Goal: Check status: Check status

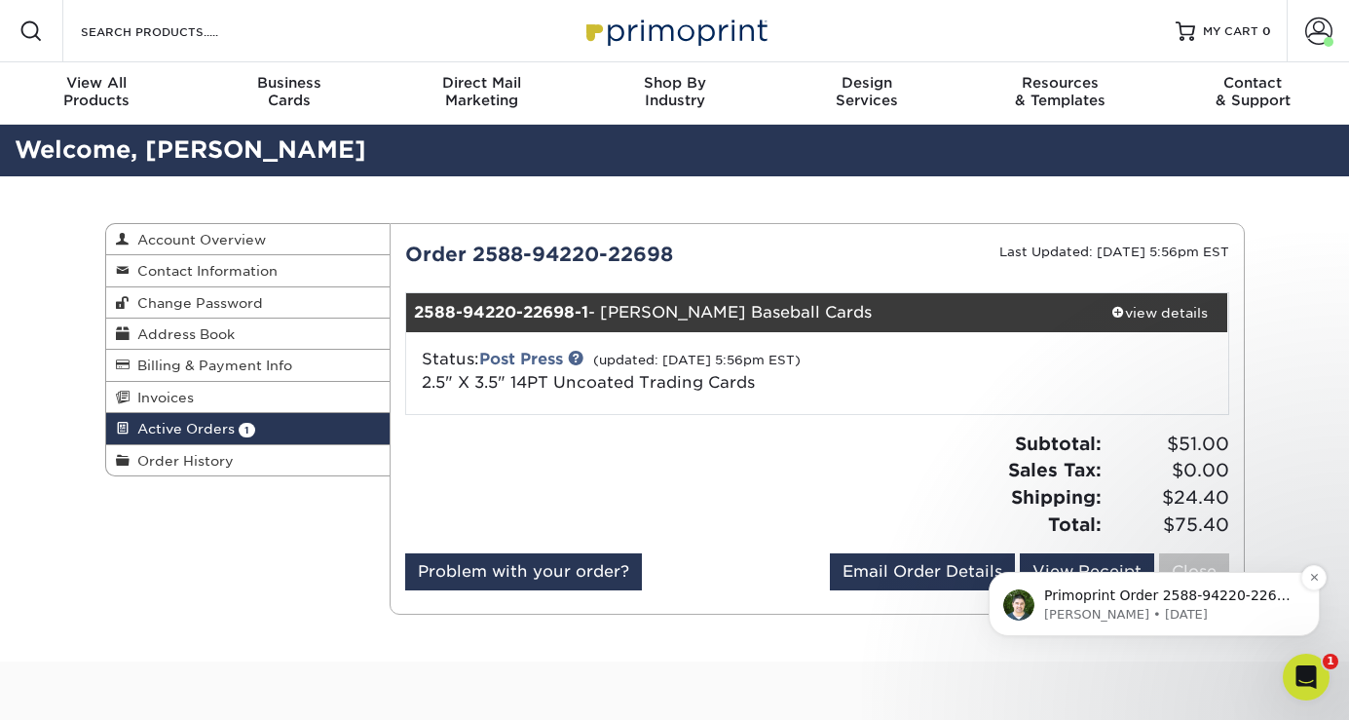
click at [1172, 602] on p "Primoprint Order 2588-94220-22698 Hello! Thank you for placing your print order…" at bounding box center [1169, 595] width 251 height 19
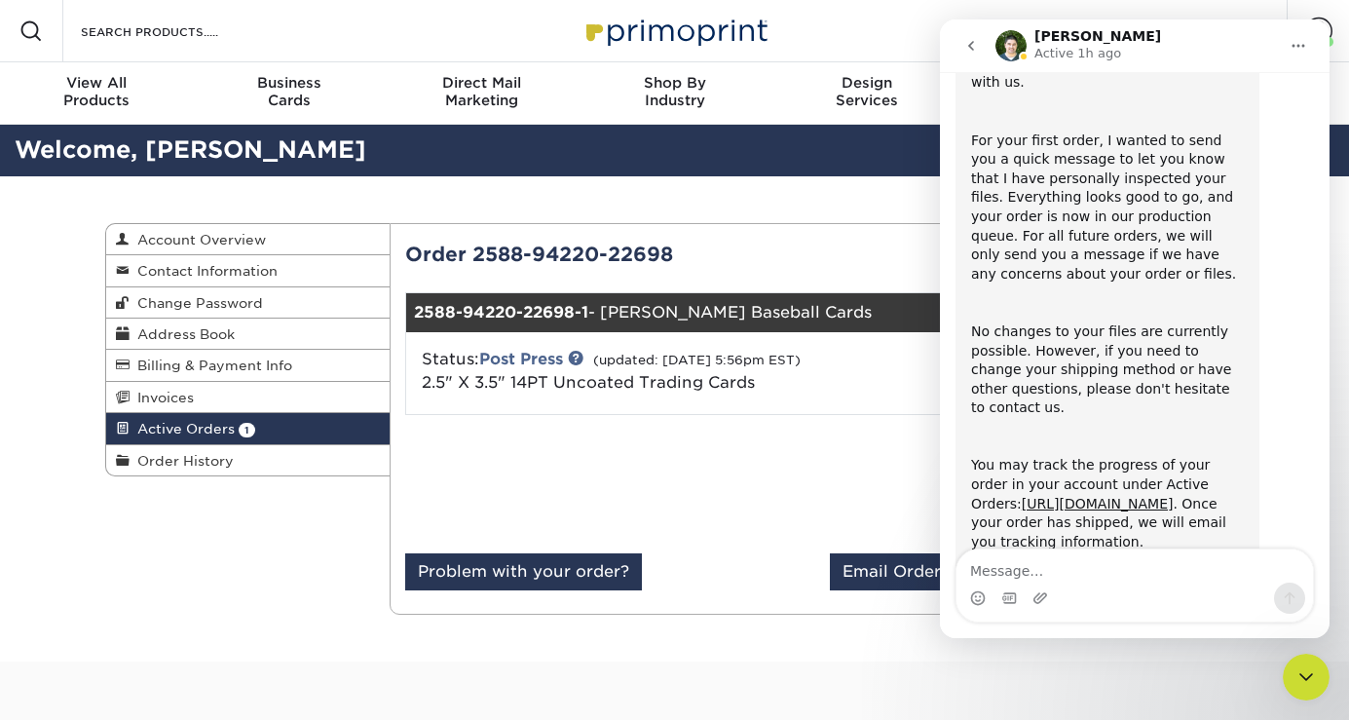
scroll to position [234, 0]
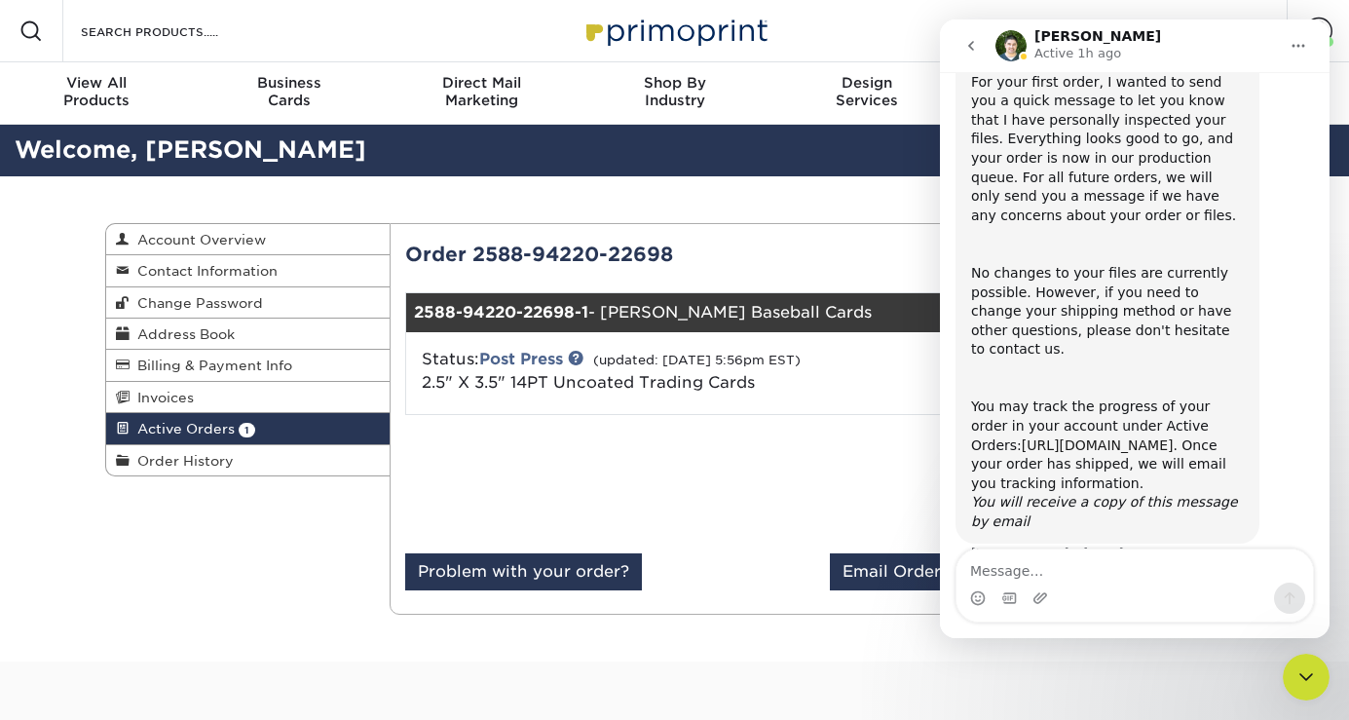
click at [1110, 437] on link "[URL][DOMAIN_NAME]" at bounding box center [1098, 445] width 152 height 16
click at [883, 260] on div "Last Updated: 08/12/2025 5:56pm EST" at bounding box center [1030, 254] width 427 height 29
click at [972, 50] on icon "go back" at bounding box center [971, 46] width 6 height 10
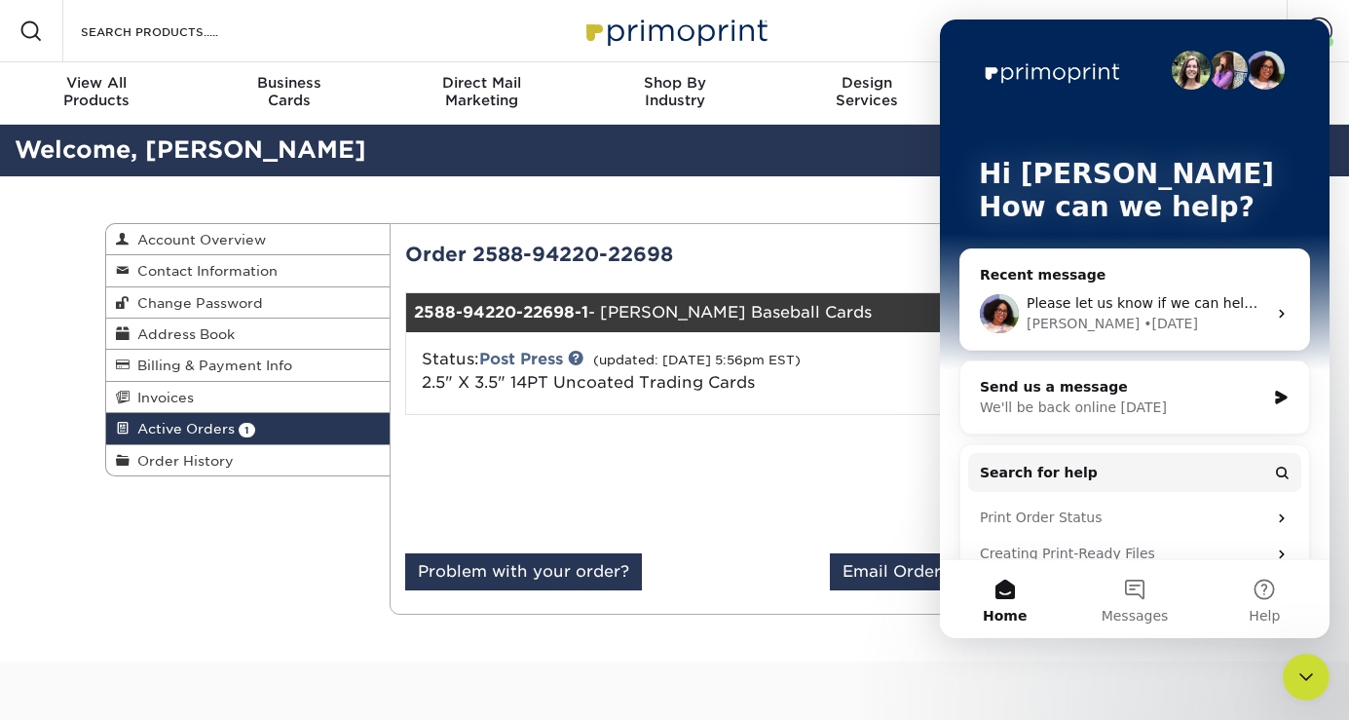
click at [982, 58] on img "Intercom messenger" at bounding box center [1051, 71] width 144 height 31
click at [993, 47] on div "Hi David 👋 How can we help?" at bounding box center [1134, 194] width 351 height 351
click at [1062, 587] on button "Home" at bounding box center [1005, 599] width 130 height 78
click at [872, 536] on div "Subtotal: $51.00 Sales Tax: $0.00 Shipping: $24.40 Total: $75.40" at bounding box center [817, 491] width 853 height 123
click at [811, 482] on div at bounding box center [604, 491] width 427 height 123
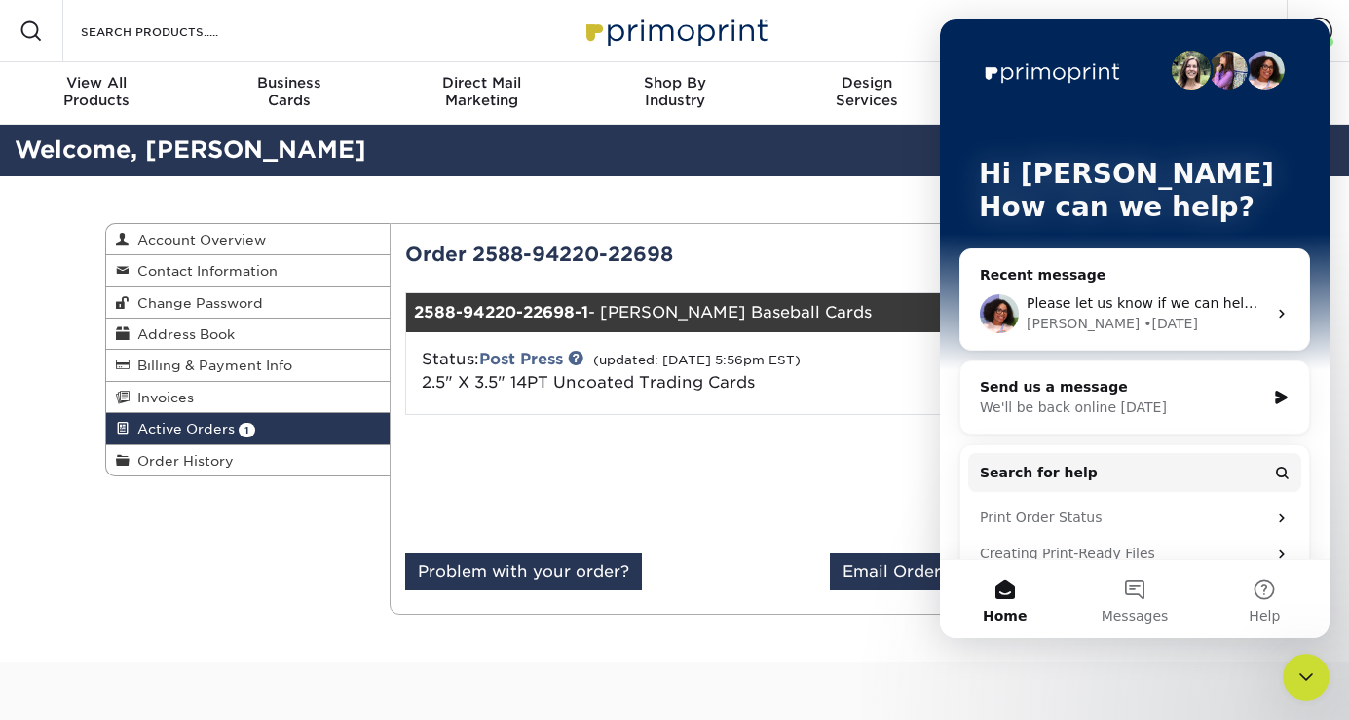
click at [1271, 305] on div "Please let us know if we can help you further or if you have any other question…" at bounding box center [1134, 314] width 349 height 72
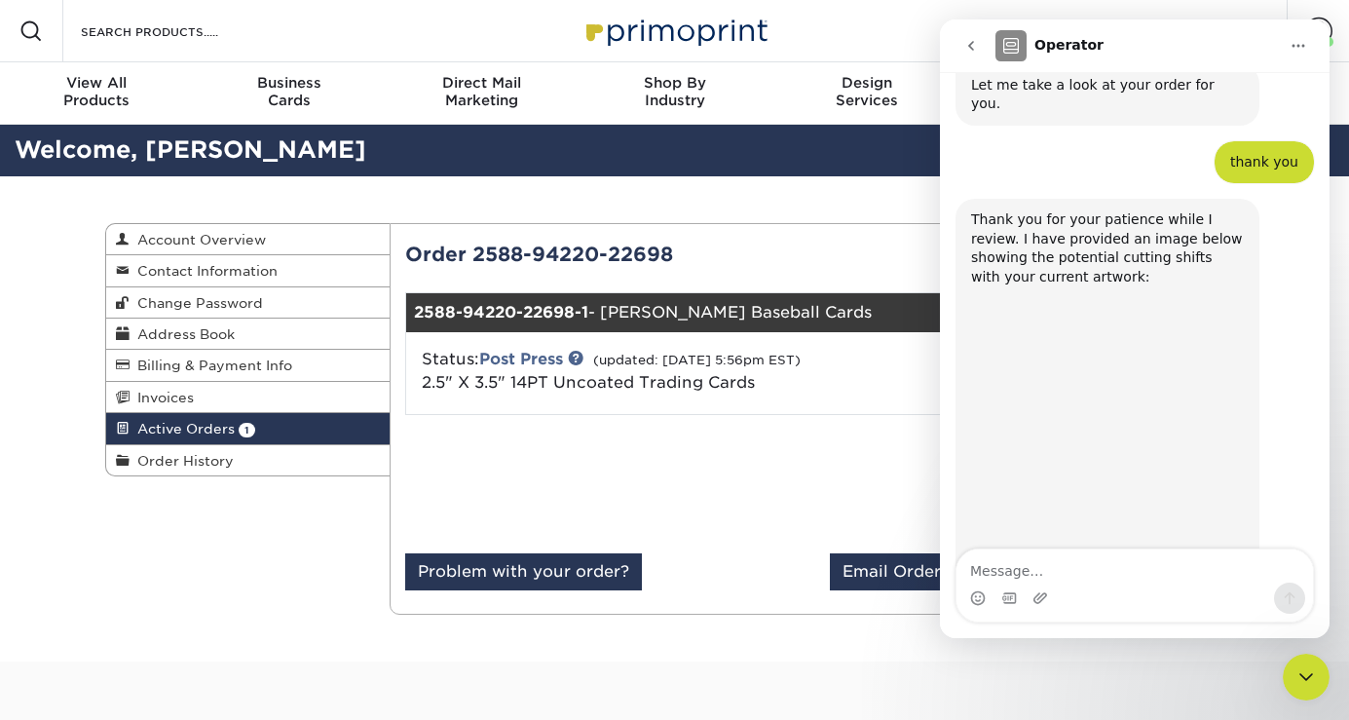
scroll to position [1421, 0]
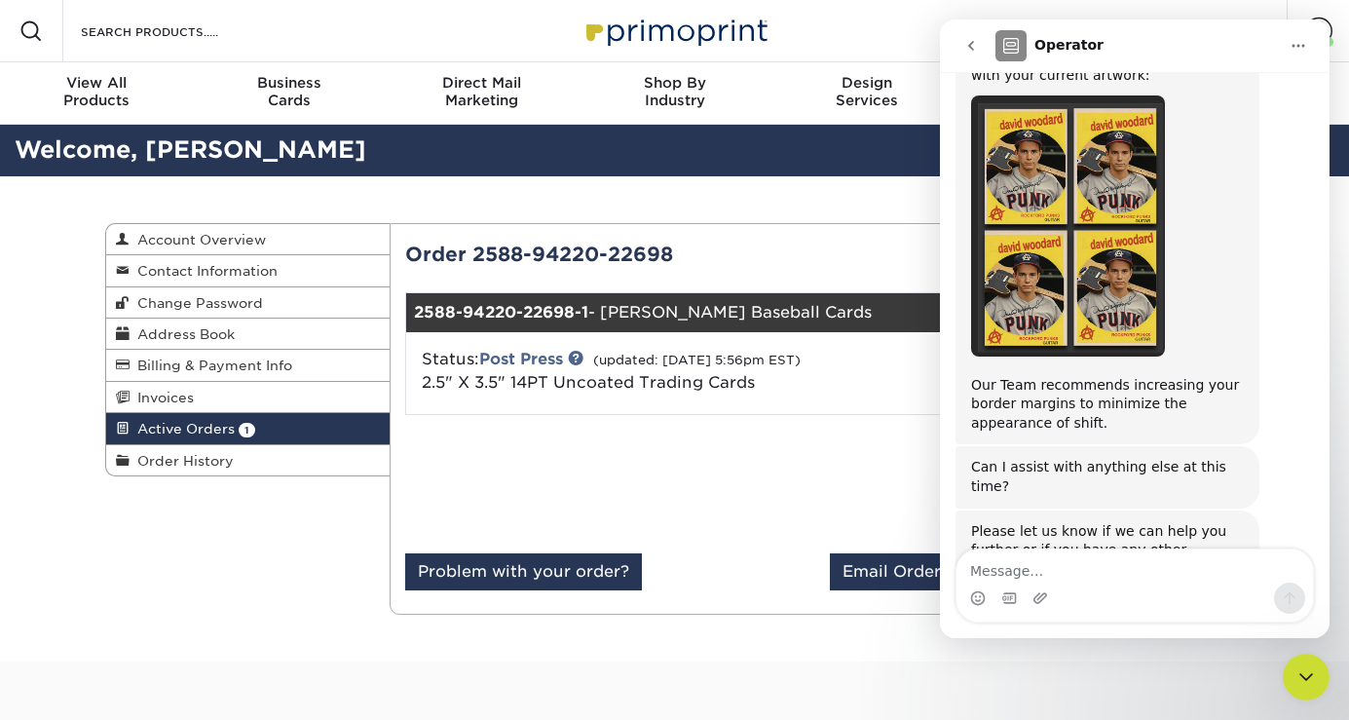
click at [1306, 42] on button "Home" at bounding box center [1298, 45] width 37 height 37
click at [972, 47] on icon "go back" at bounding box center [971, 46] width 16 height 16
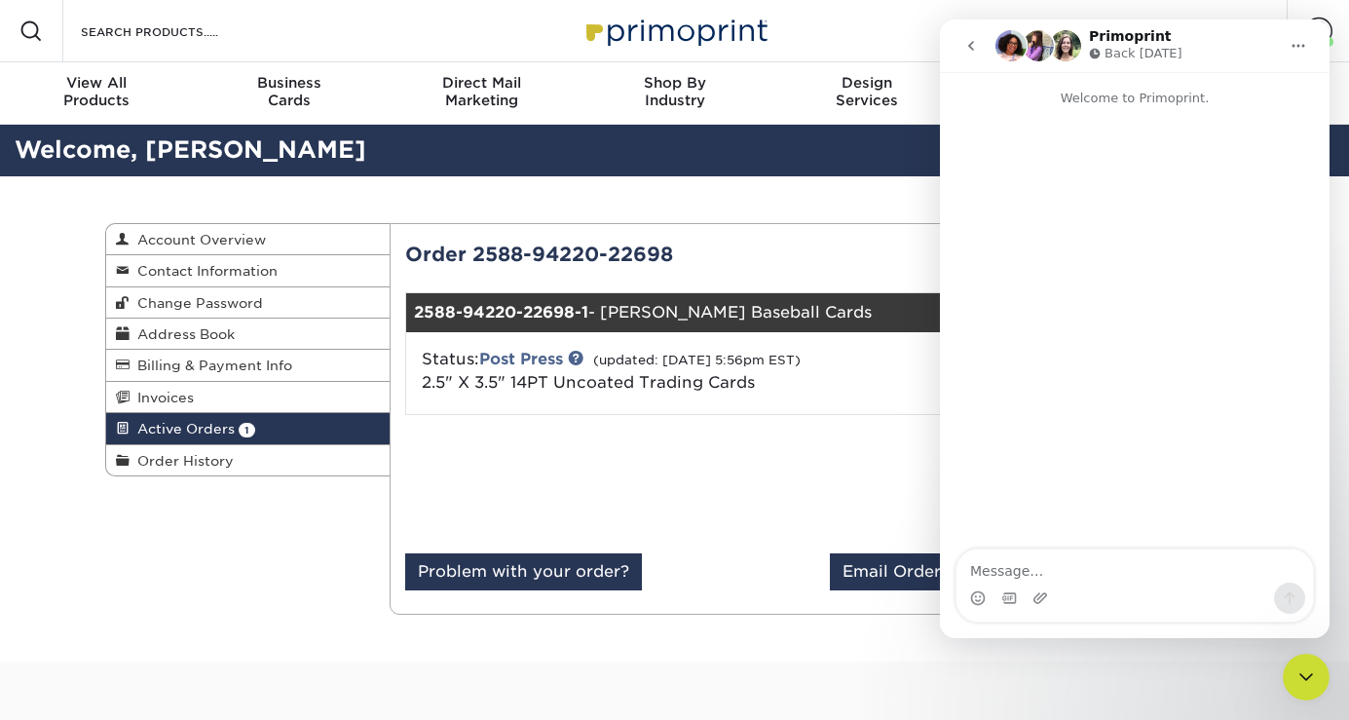
scroll to position [0, 0]
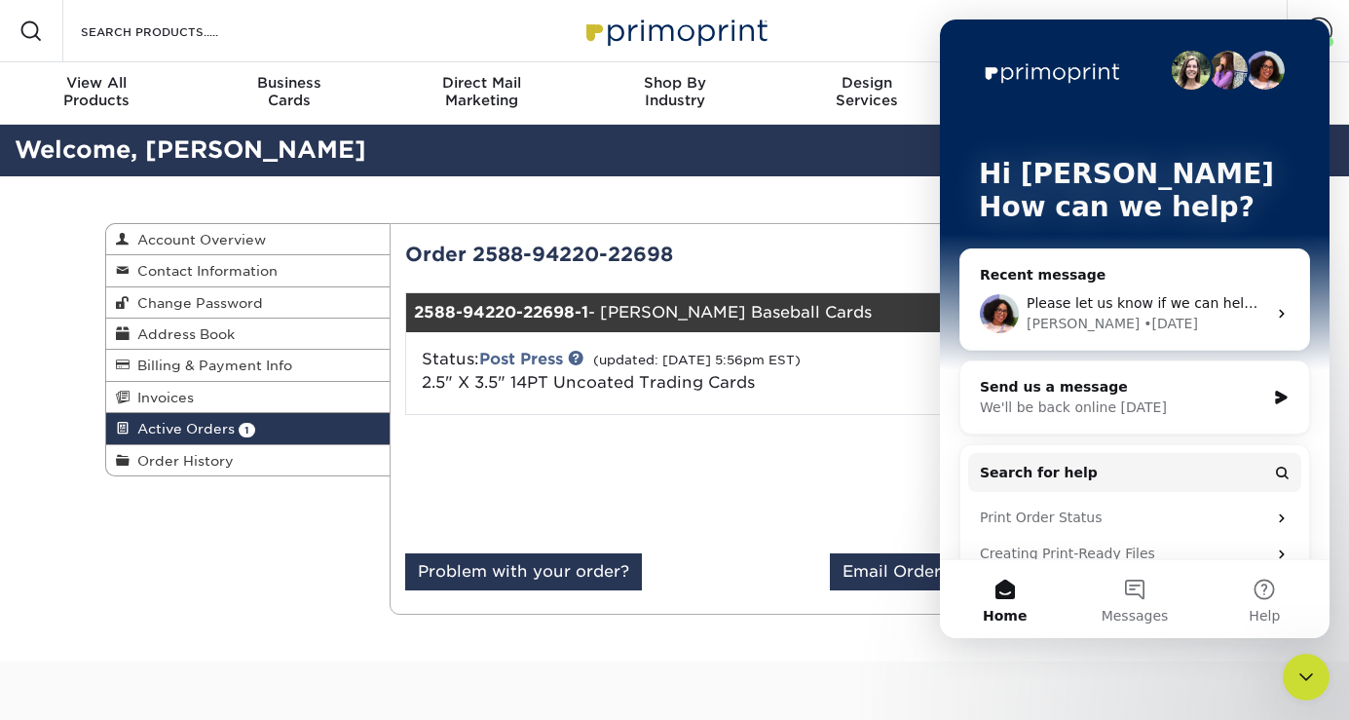
click at [972, 47] on div "Hi David 👋 How can we help?" at bounding box center [1134, 194] width 351 height 351
click at [928, 56] on div "Resources Menu Search Products Account Welcome, David Account Dashboard Active …" at bounding box center [674, 31] width 1349 height 62
click at [1305, 671] on icon "Close Intercom Messenger" at bounding box center [1305, 676] width 23 height 23
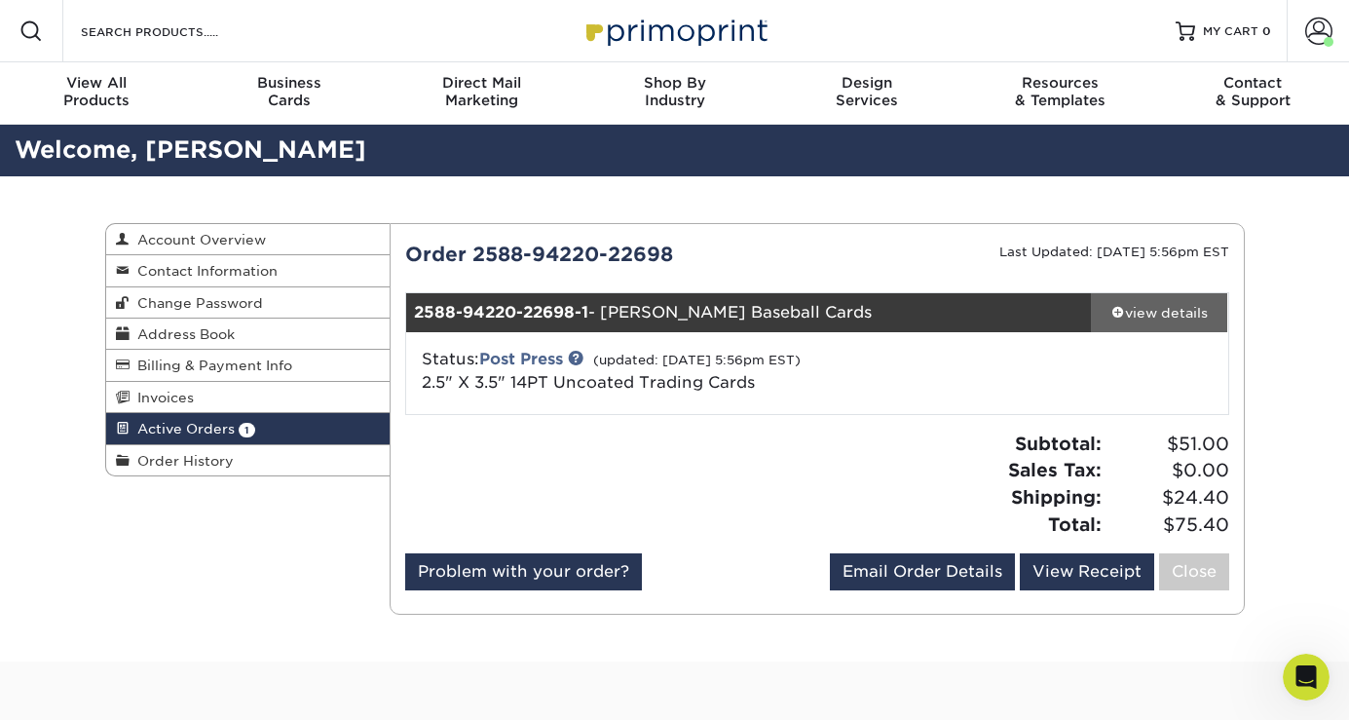
click at [1126, 305] on div "view details" at bounding box center [1159, 312] width 137 height 19
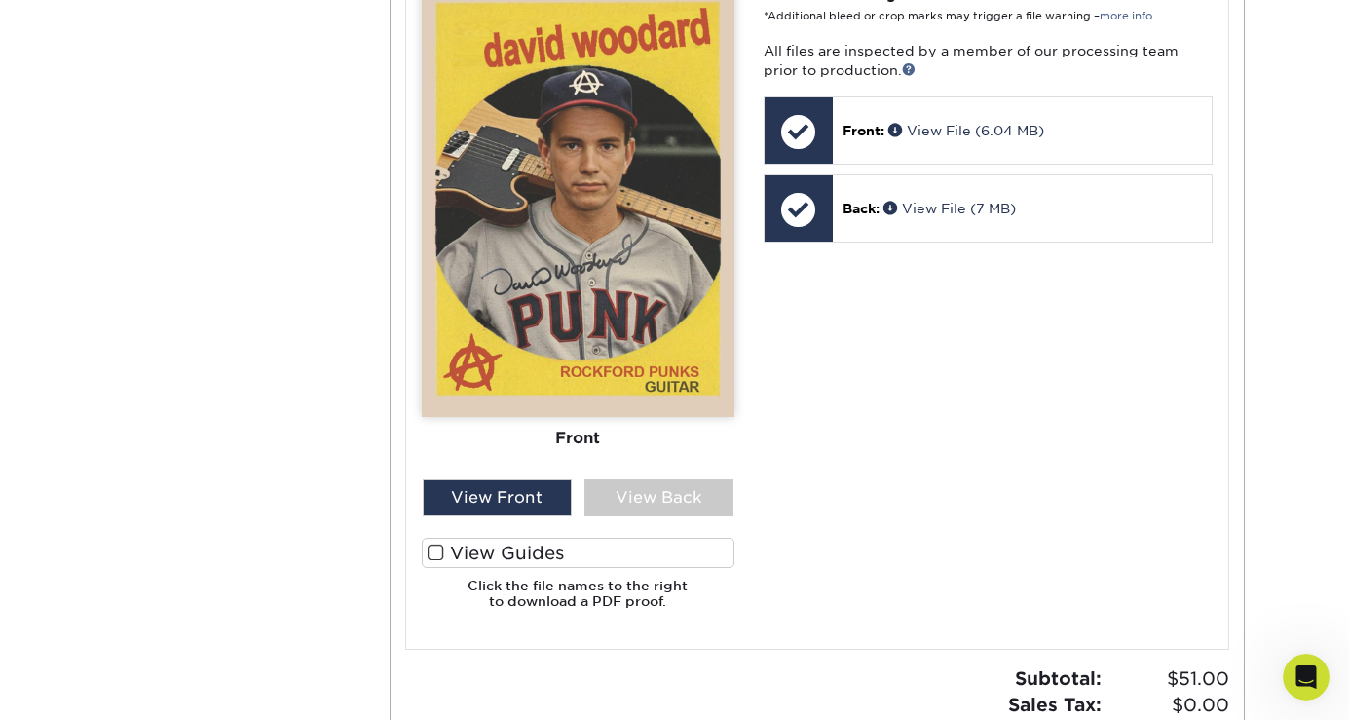
scroll to position [862, 0]
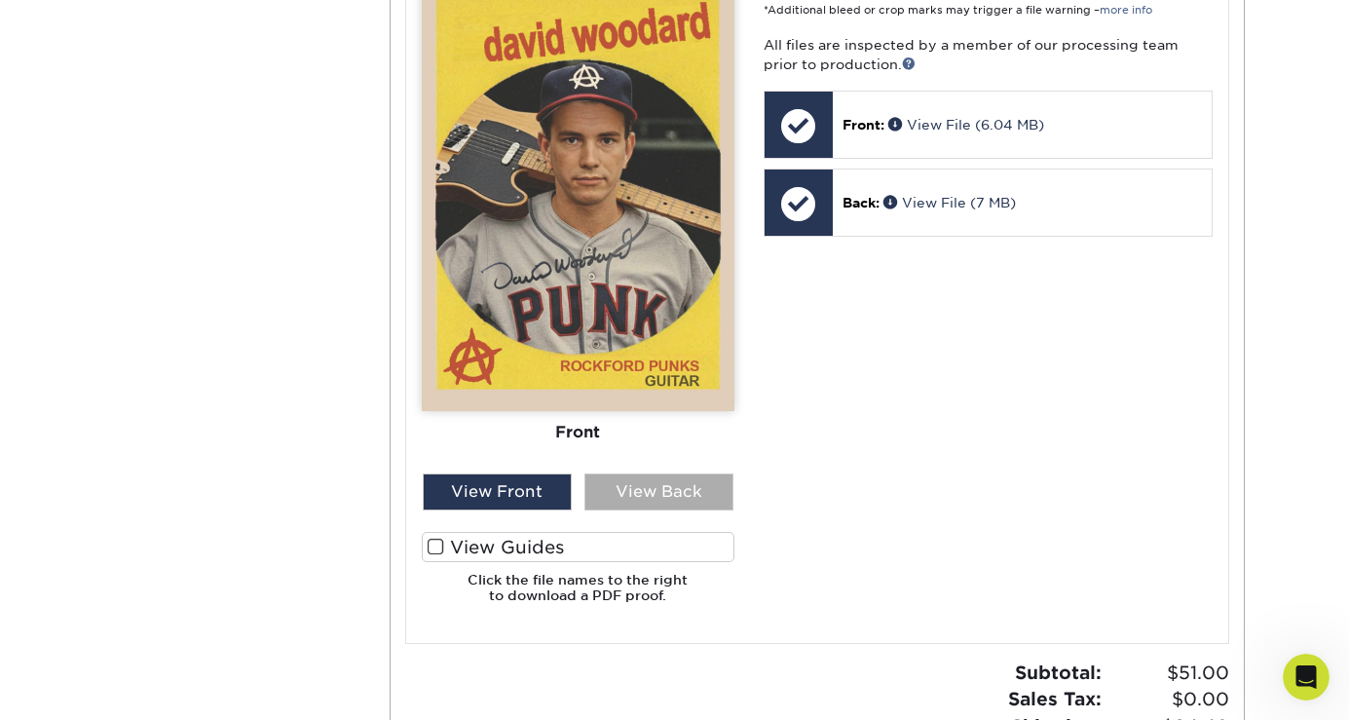
click at [708, 493] on div "View Back" at bounding box center [658, 491] width 149 height 37
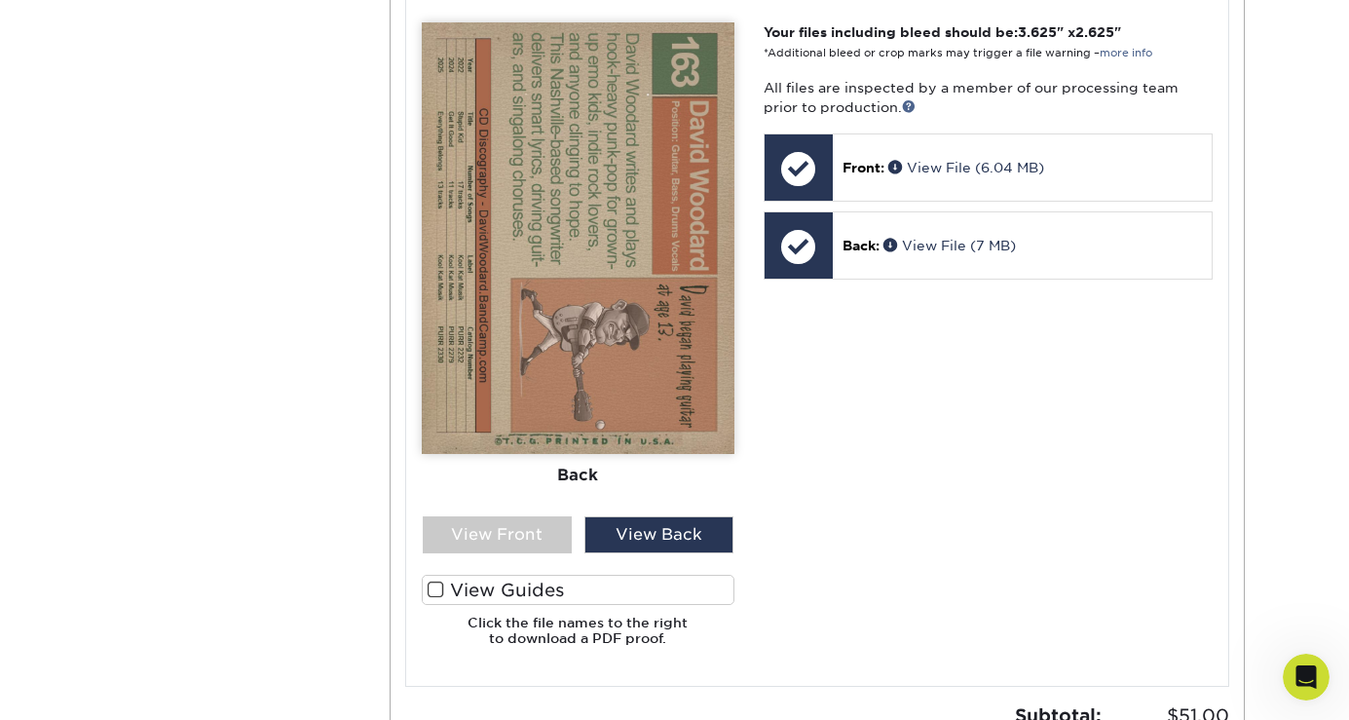
scroll to position [827, 0]
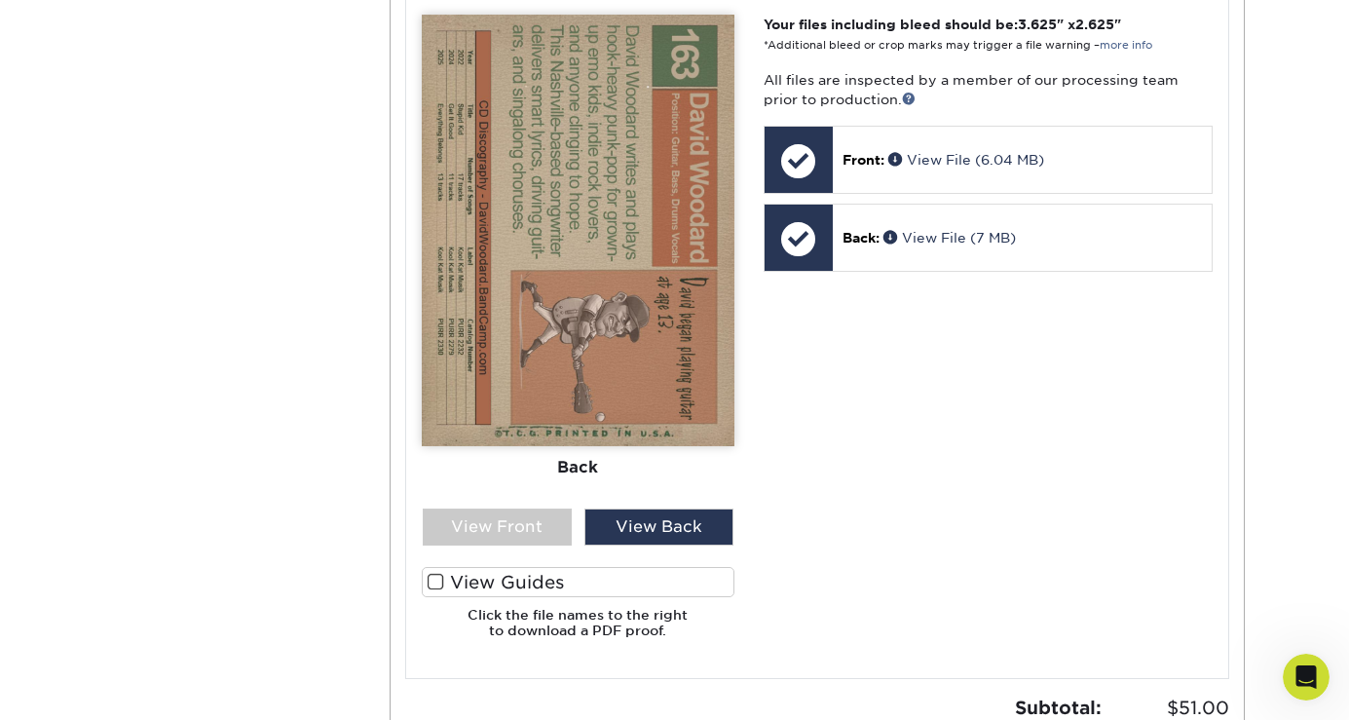
click at [437, 573] on span at bounding box center [436, 582] width 17 height 19
click at [0, 0] on input "View Guides" at bounding box center [0, 0] width 0 height 0
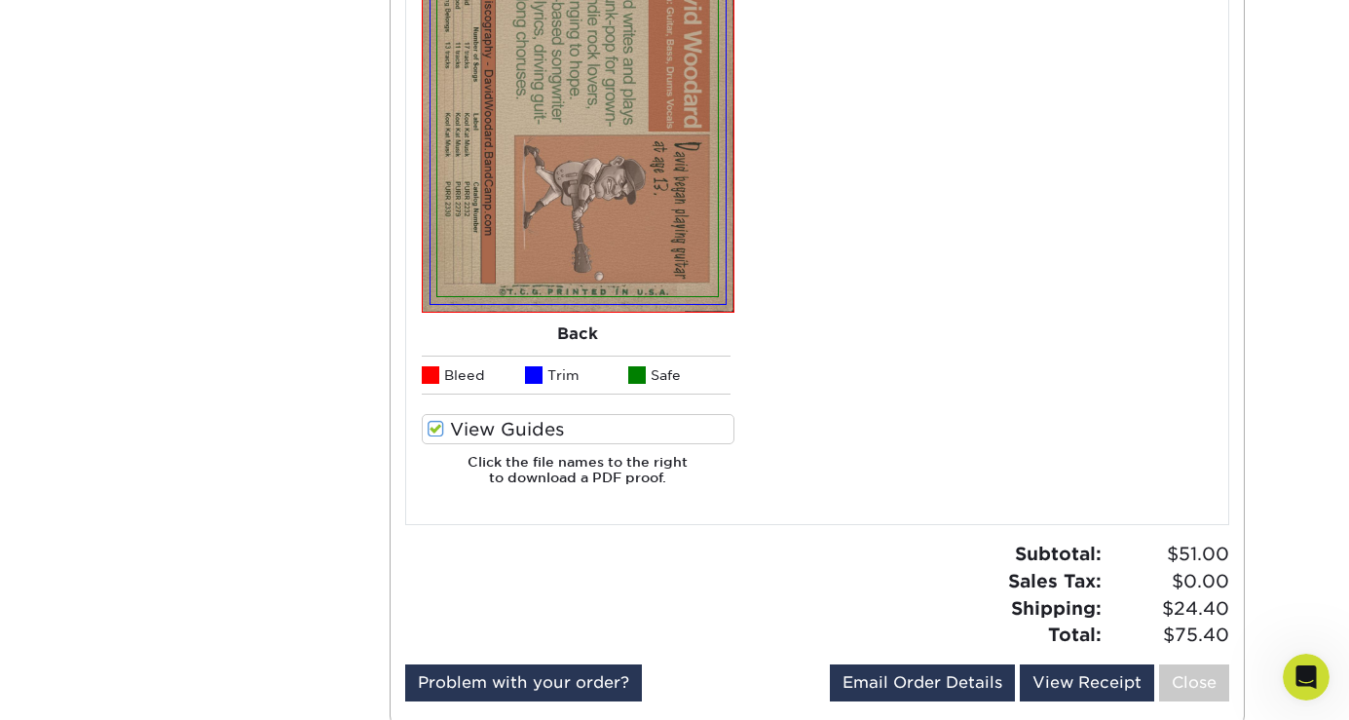
scroll to position [1434, 0]
click at [560, 418] on label "View Guides" at bounding box center [578, 428] width 313 height 30
click at [0, 0] on input "View Guides" at bounding box center [0, 0] width 0 height 0
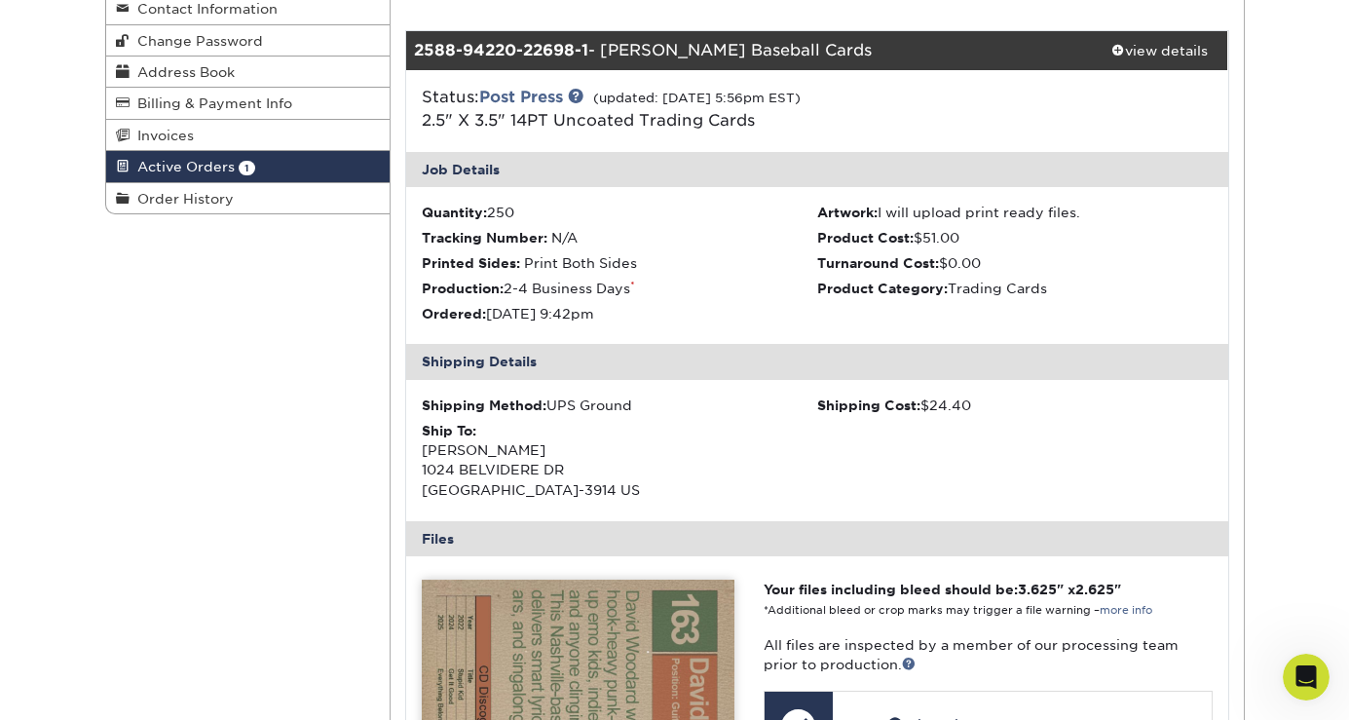
scroll to position [259, 0]
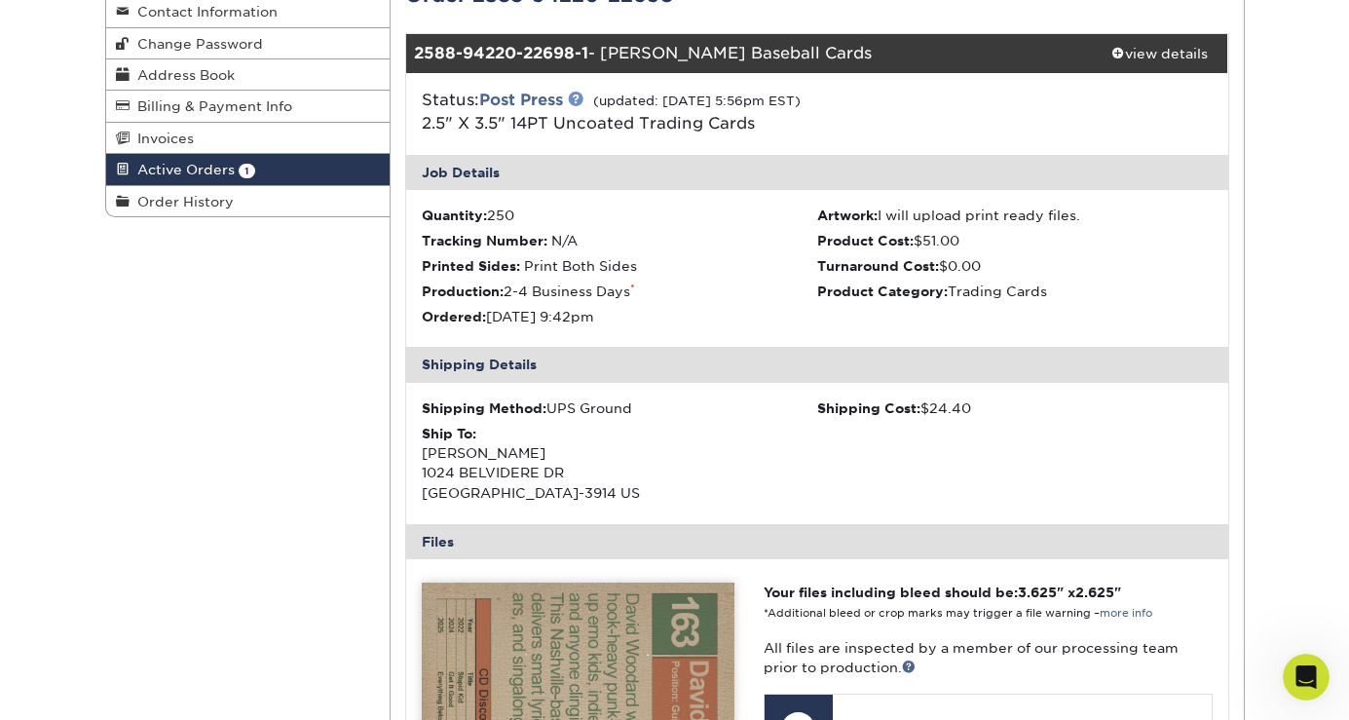
click at [579, 95] on link at bounding box center [576, 99] width 16 height 16
click at [582, 95] on link at bounding box center [576, 99] width 16 height 16
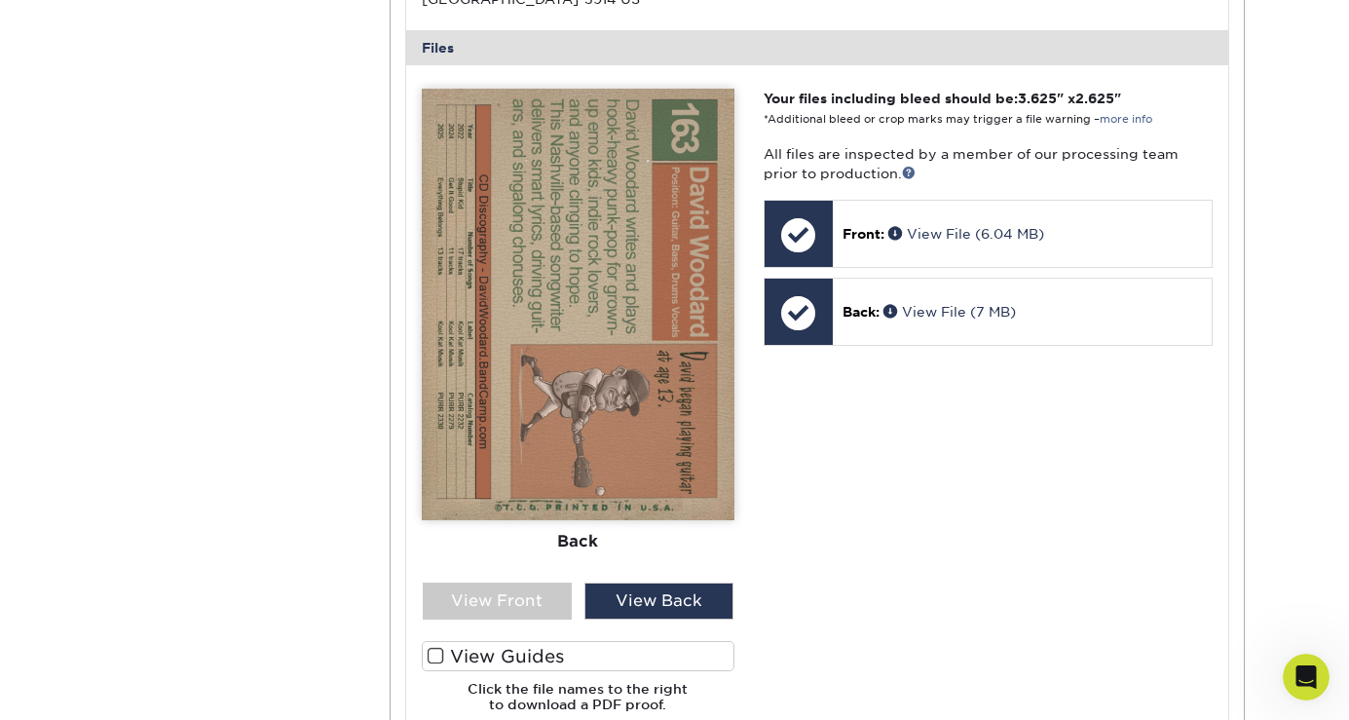
scroll to position [755, 0]
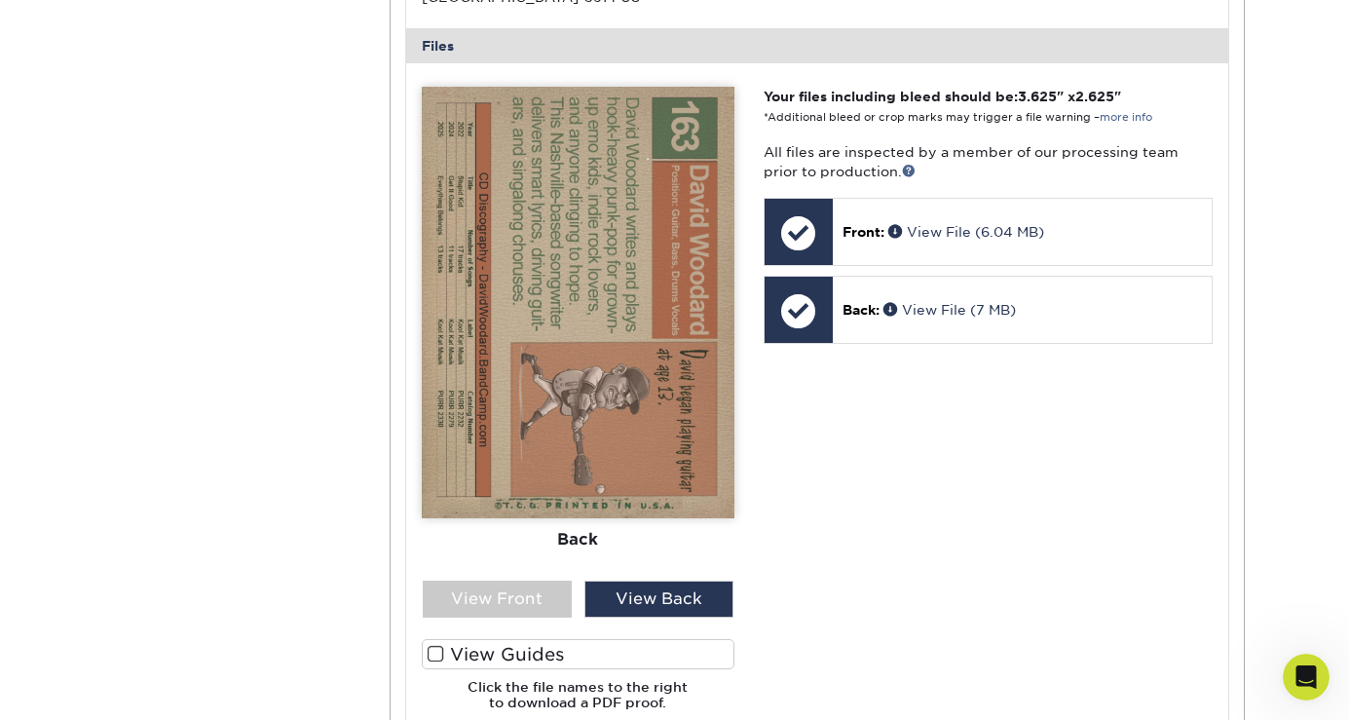
click at [498, 652] on label "View Guides" at bounding box center [578, 654] width 313 height 30
click at [0, 0] on input "View Guides" at bounding box center [0, 0] width 0 height 0
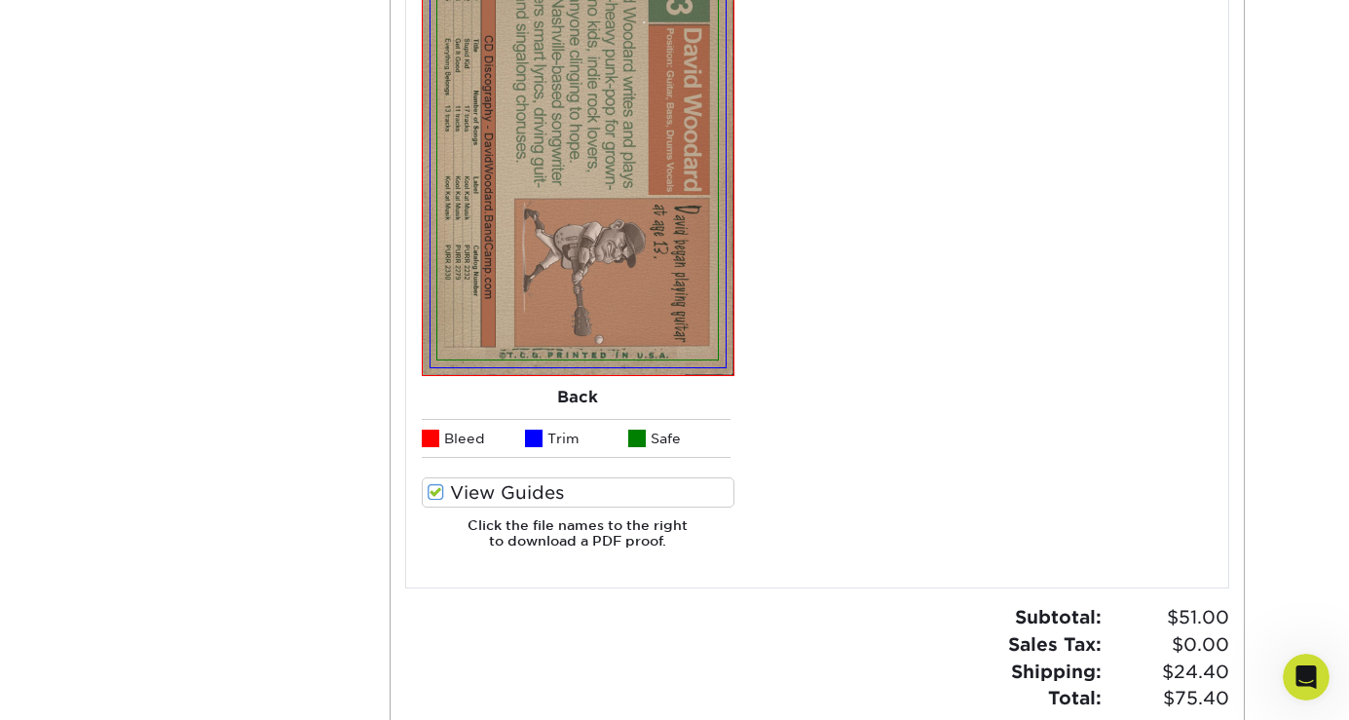
scroll to position [1369, 0]
click at [435, 484] on span at bounding box center [436, 493] width 17 height 19
click at [0, 0] on input "View Guides" at bounding box center [0, 0] width 0 height 0
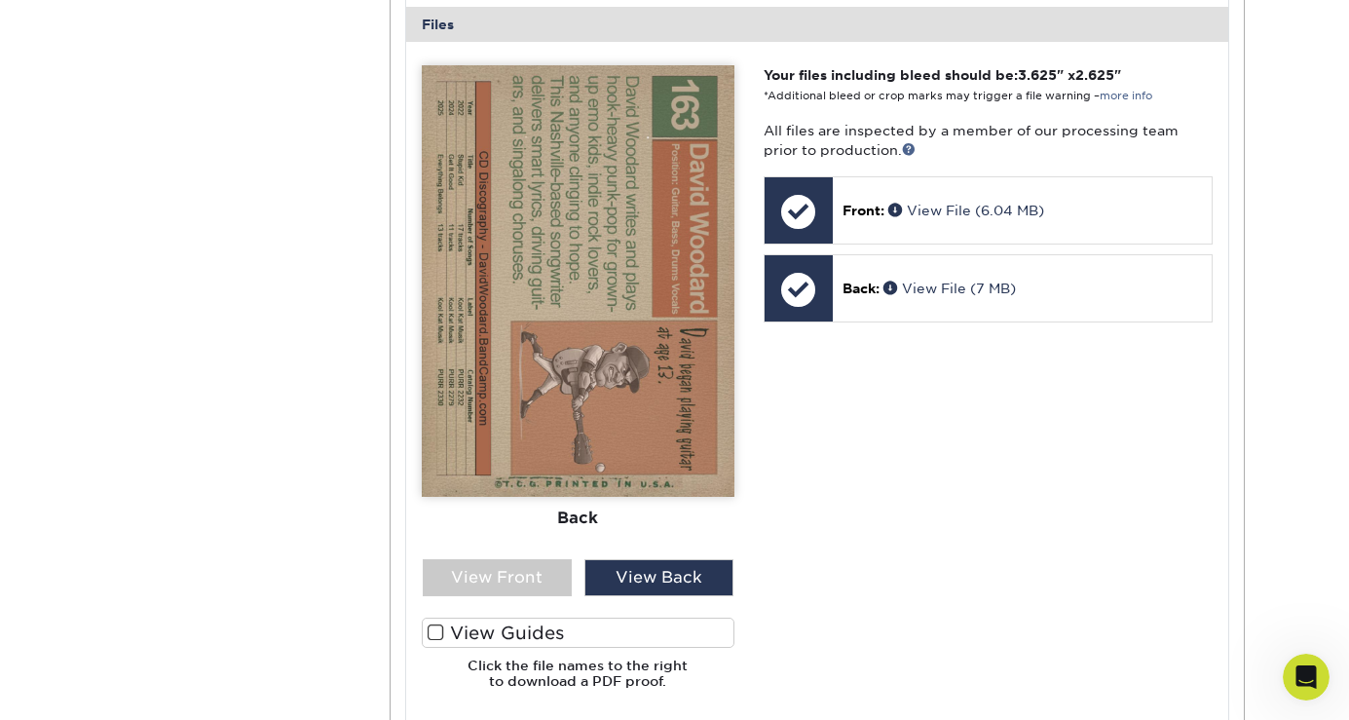
scroll to position [758, 0]
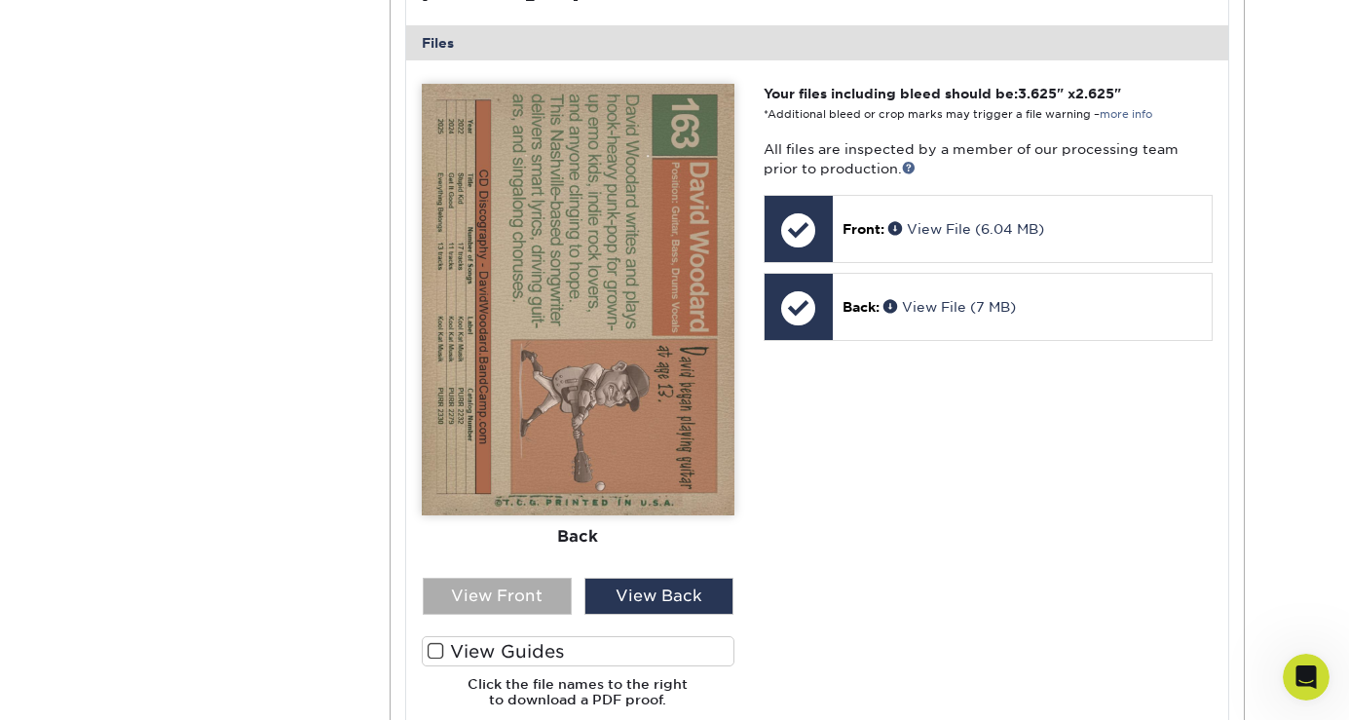
click at [442, 591] on div "View Front" at bounding box center [497, 595] width 149 height 37
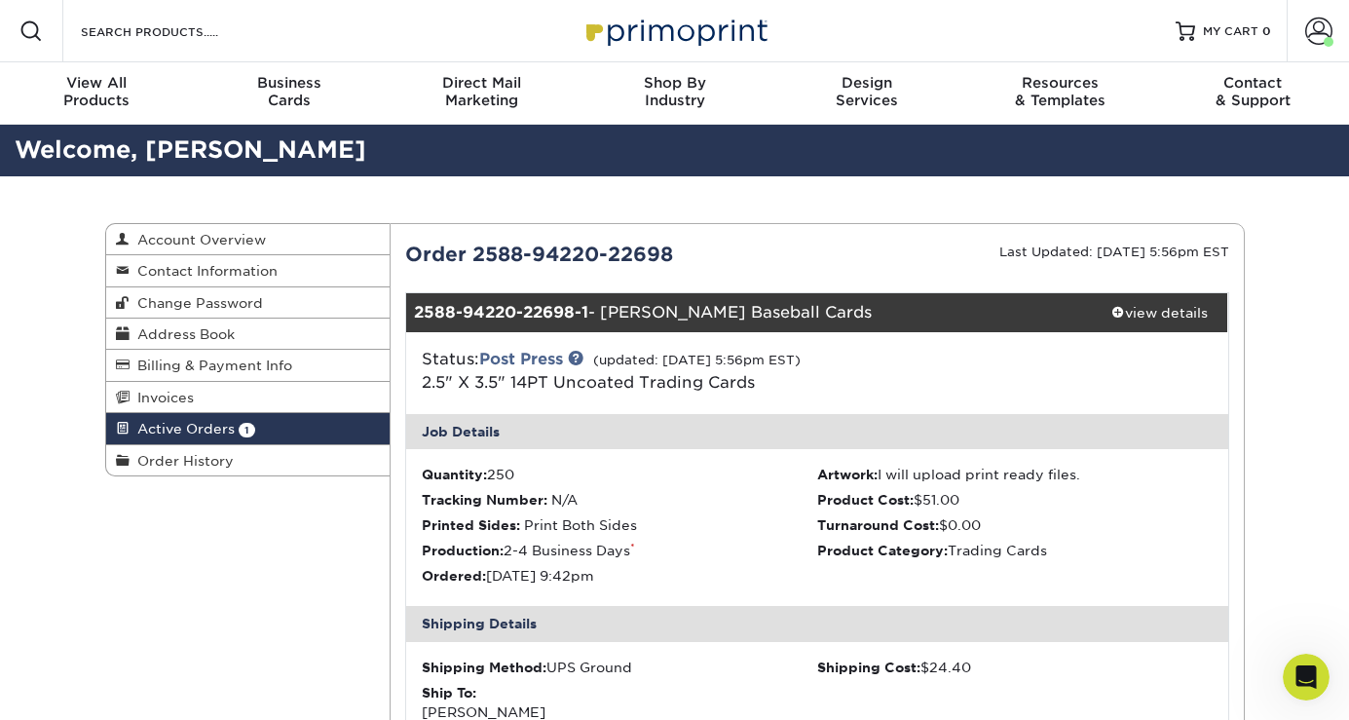
scroll to position [0, 0]
click at [261, 396] on link "Invoices" at bounding box center [248, 397] width 284 height 31
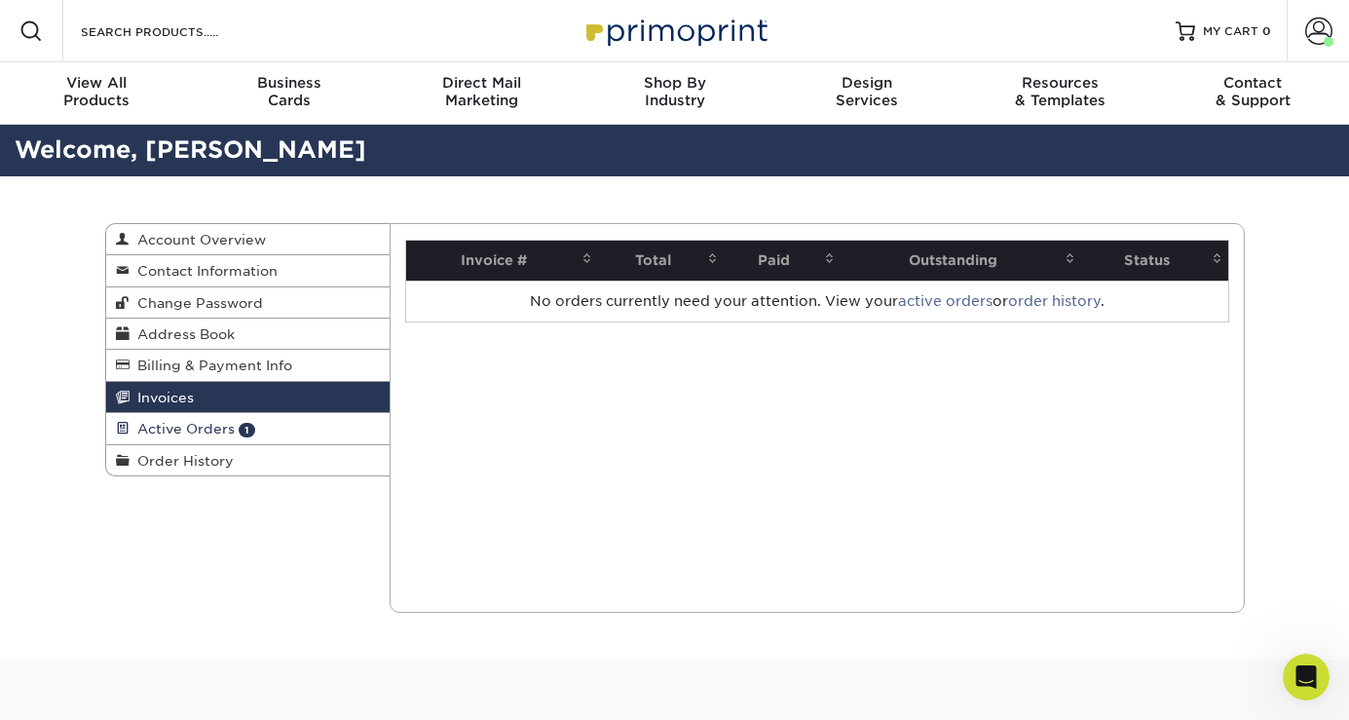
click at [260, 426] on link "Active Orders 1" at bounding box center [248, 428] width 284 height 31
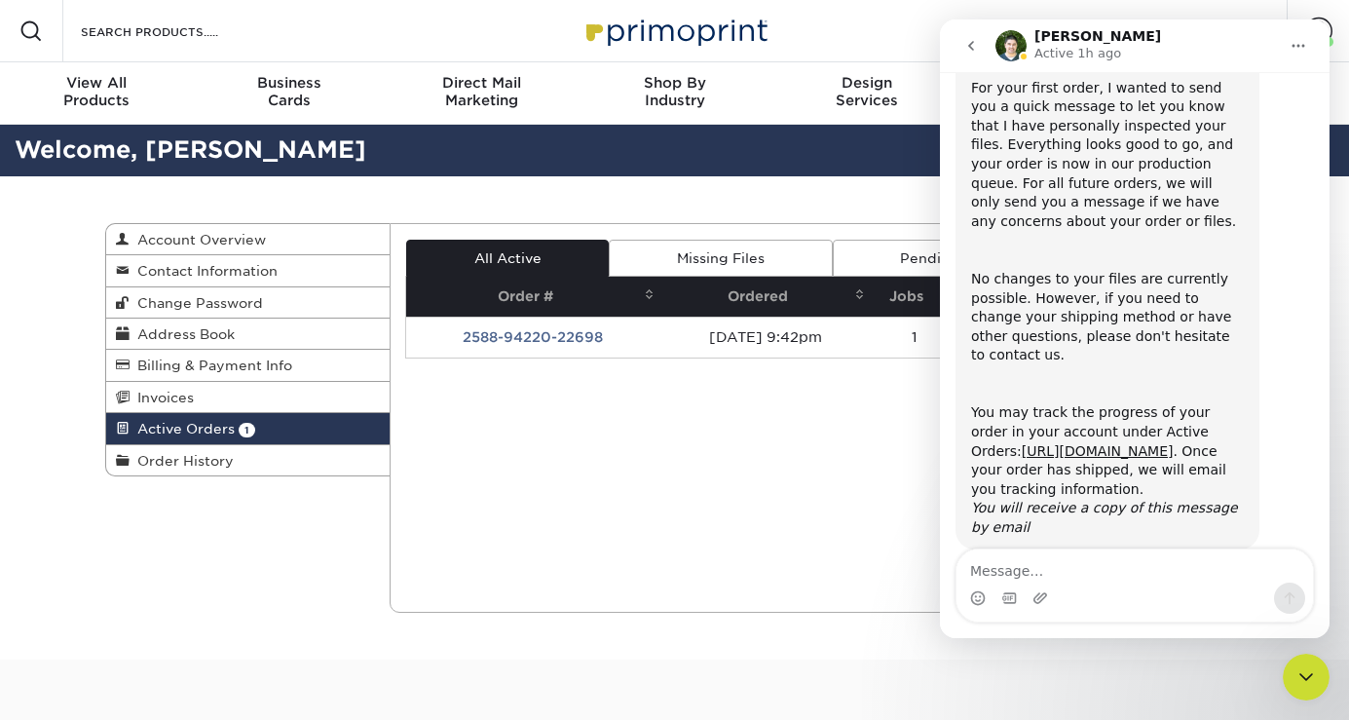
scroll to position [234, 0]
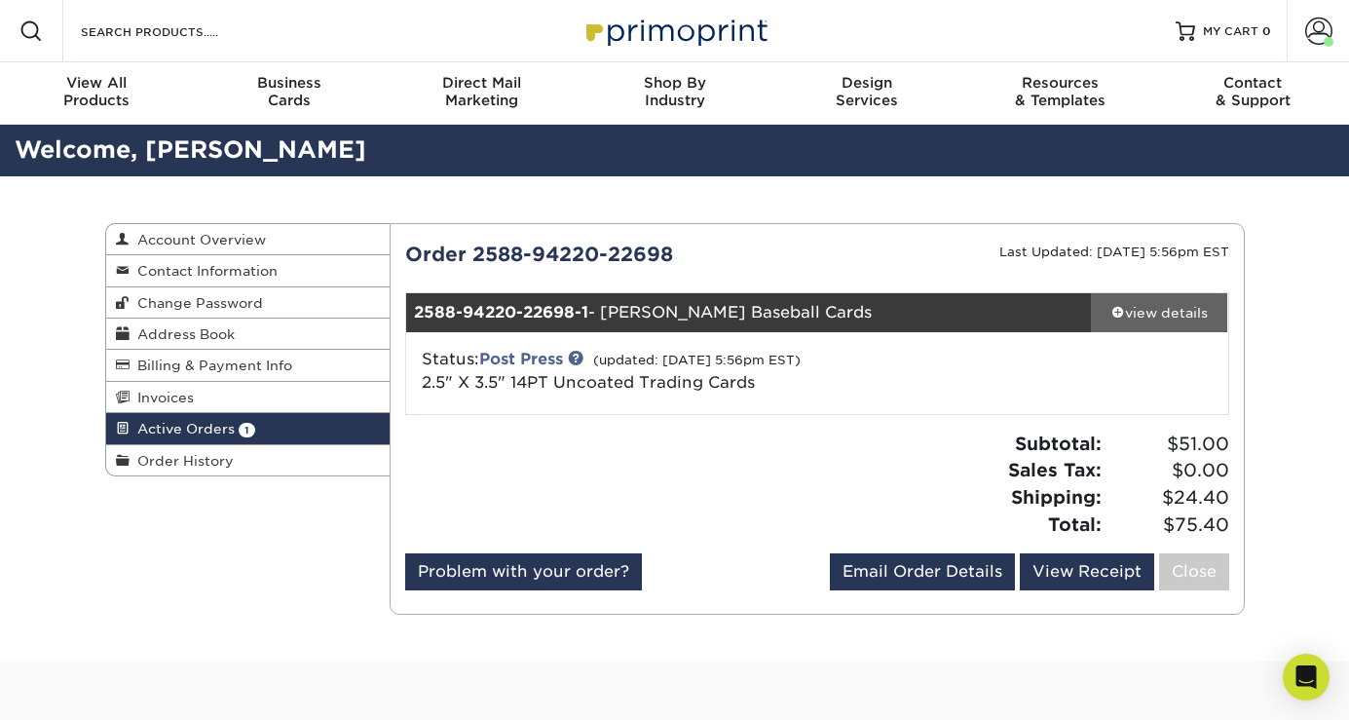
click at [1138, 312] on div "view details" at bounding box center [1159, 312] width 137 height 19
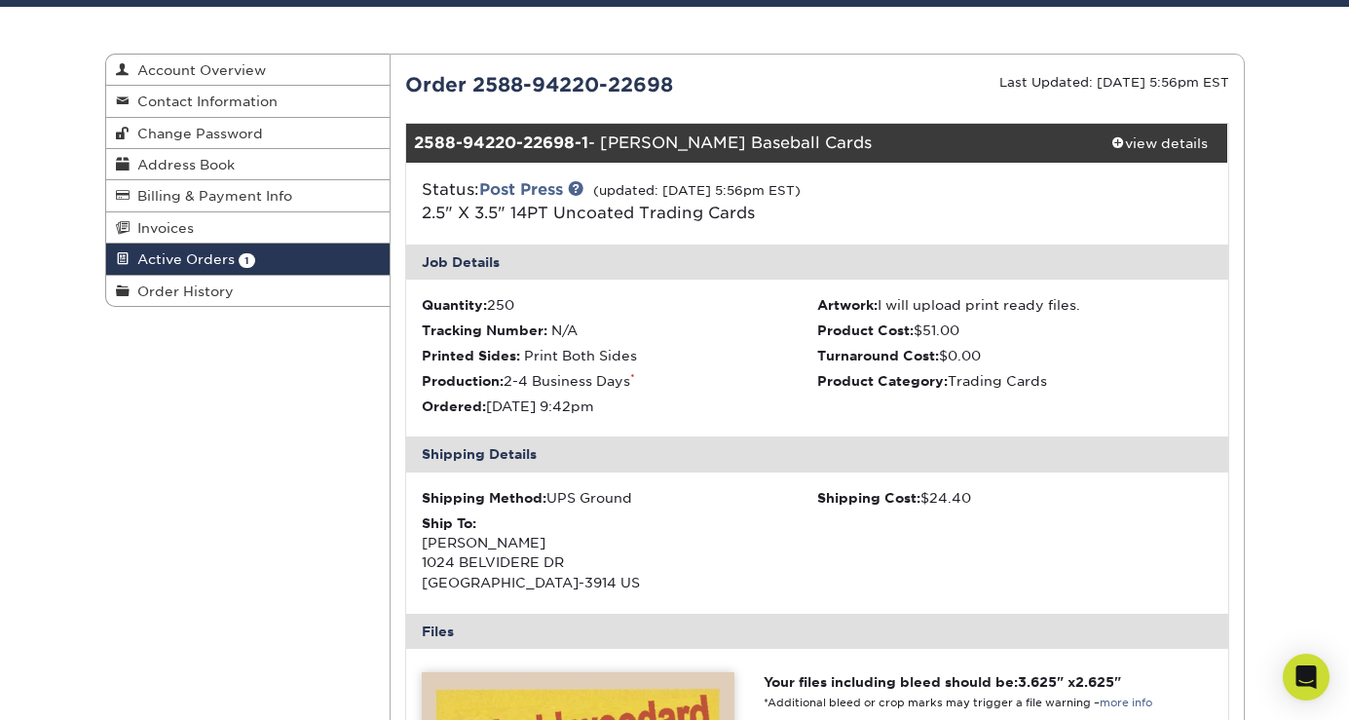
scroll to position [18, 0]
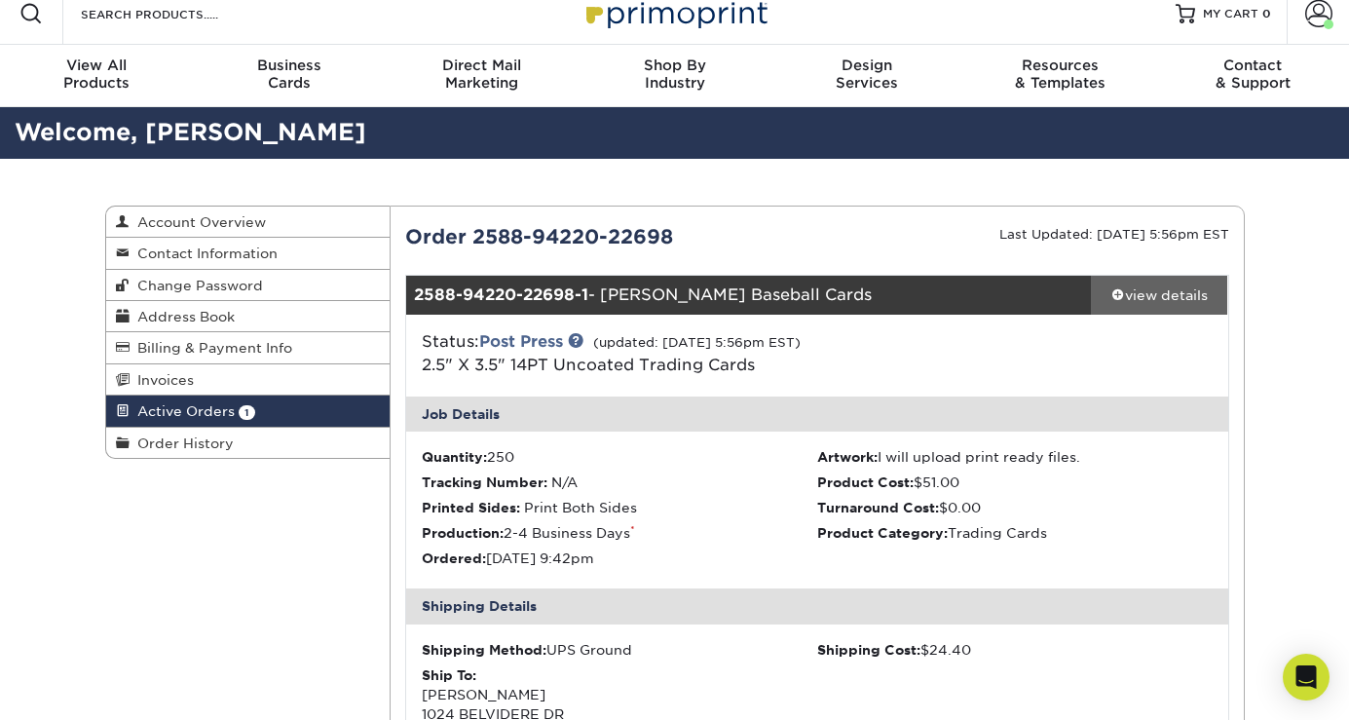
click at [1123, 291] on div "view details" at bounding box center [1159, 294] width 137 height 19
